Goal: Information Seeking & Learning: Learn about a topic

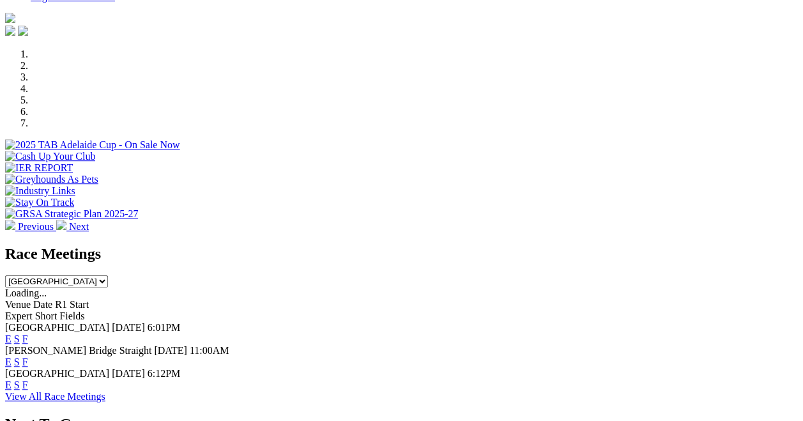
scroll to position [352, 0]
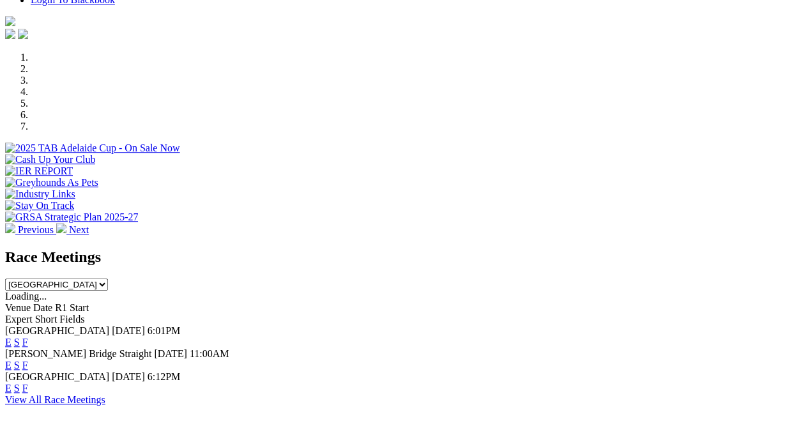
click at [28, 360] on link "F" at bounding box center [25, 365] width 6 height 11
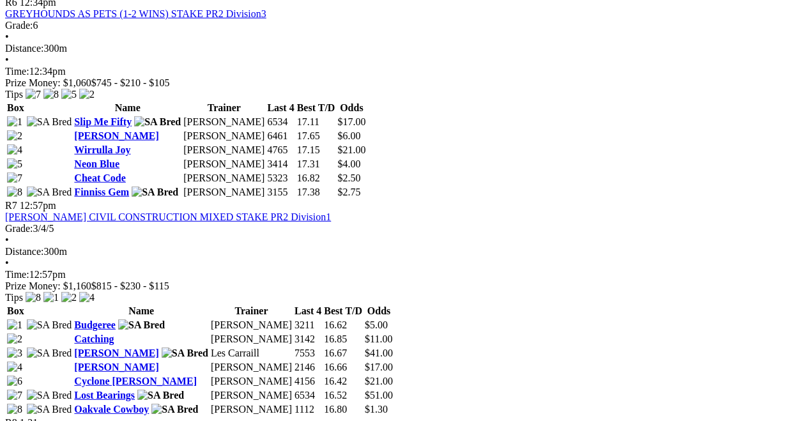
scroll to position [1669, 0]
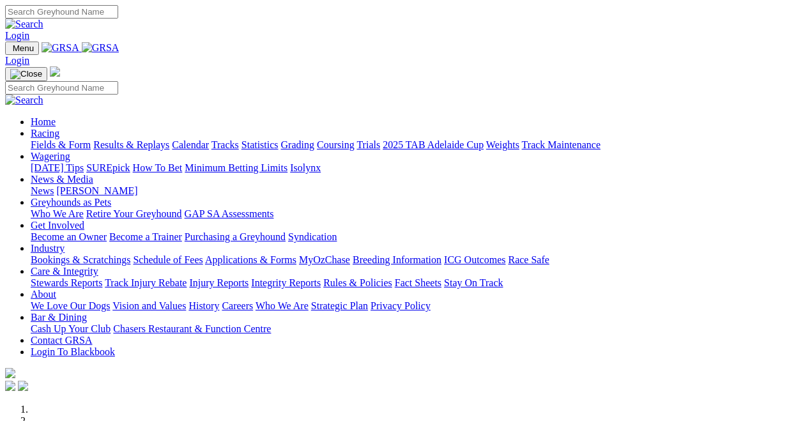
scroll to position [352, 0]
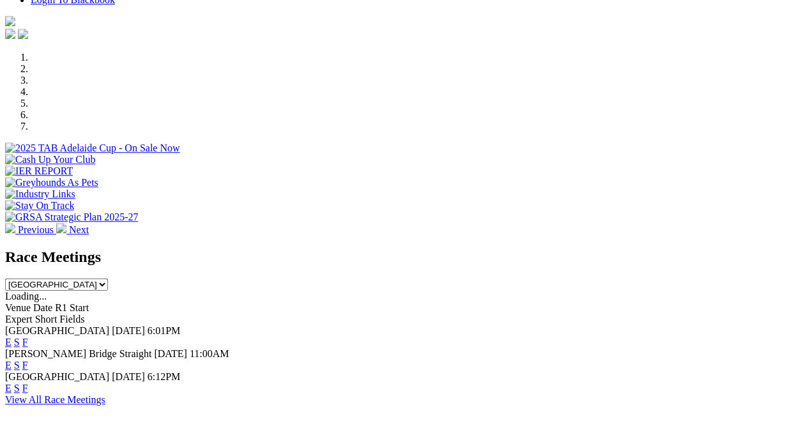
click at [28, 383] on link "F" at bounding box center [25, 388] width 6 height 11
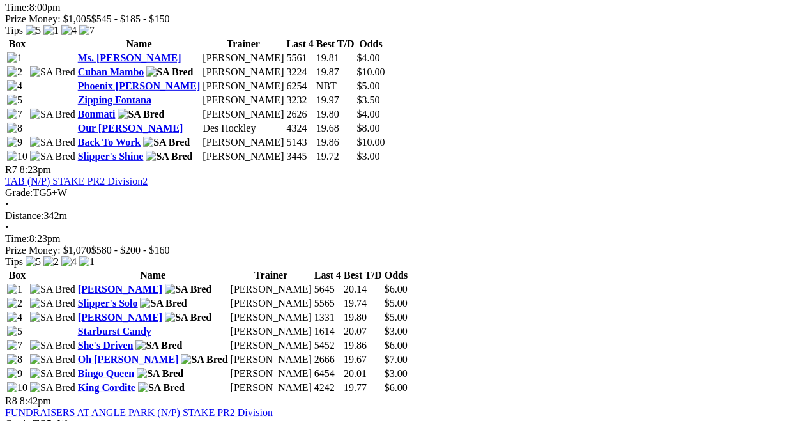
scroll to position [1865, 0]
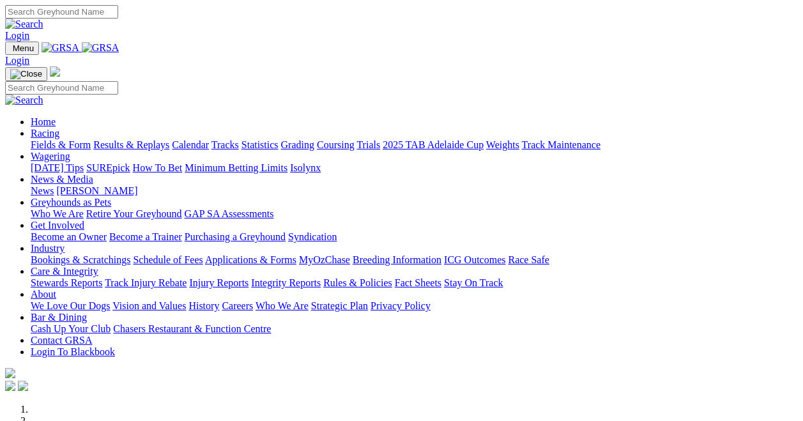
scroll to position [352, 0]
